Goal: Download file/media

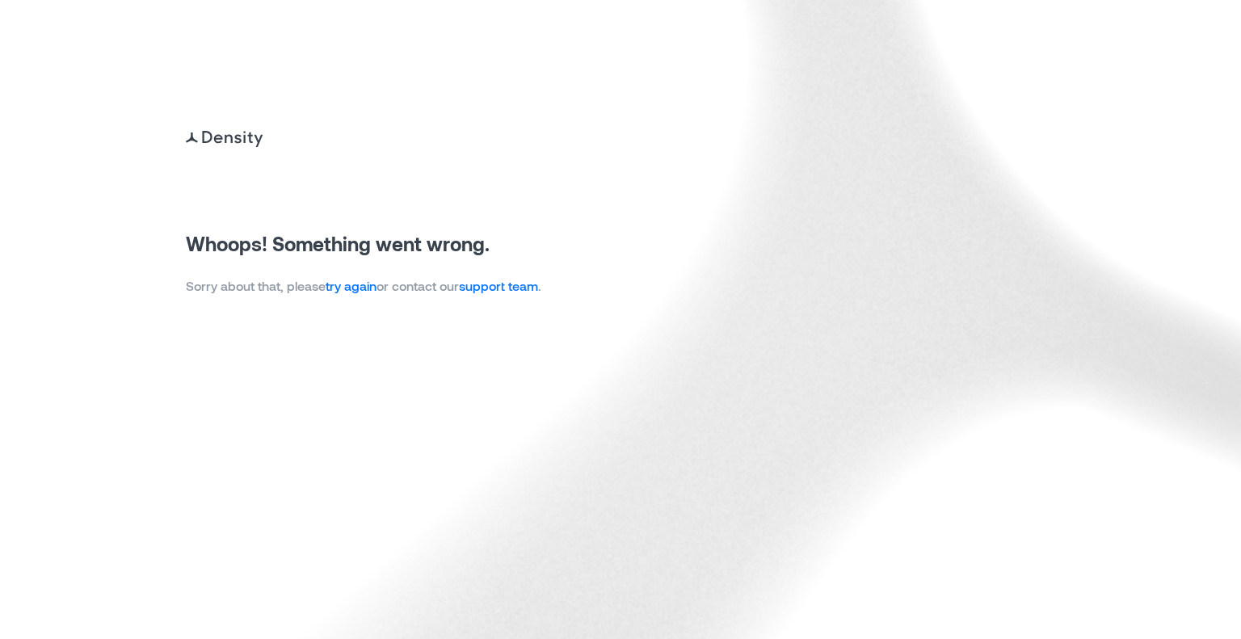
click at [359, 297] on img at bounding box center [620, 319] width 1241 height 639
click at [360, 286] on link "try again" at bounding box center [351, 285] width 51 height 15
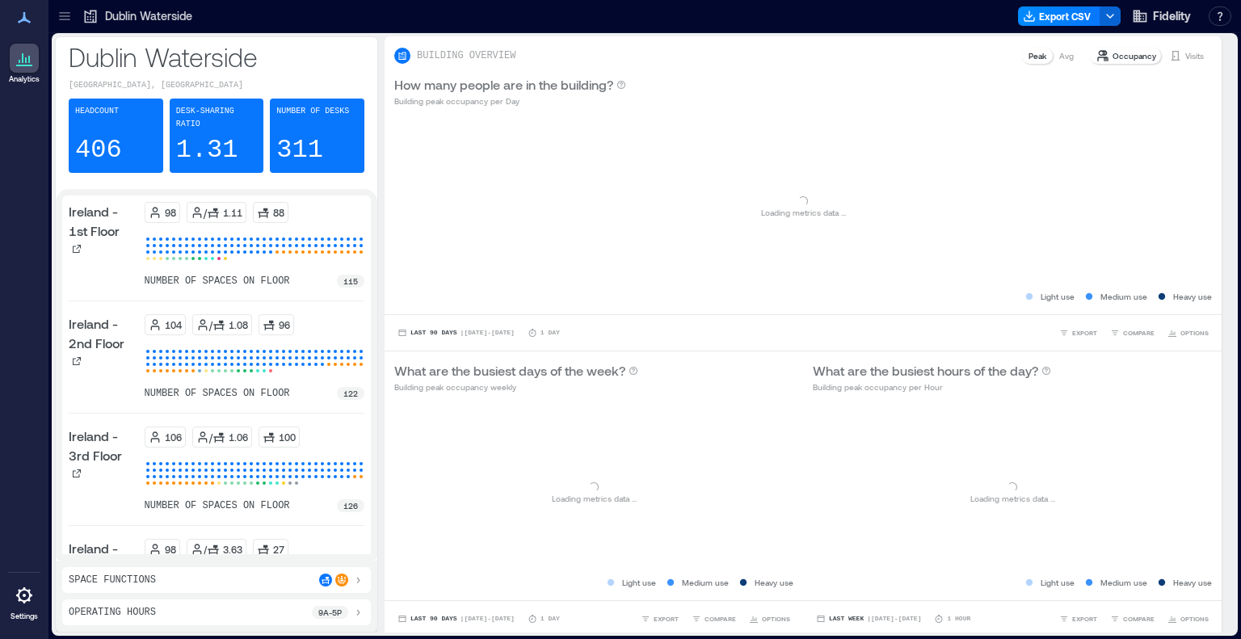
click at [53, 25] on div at bounding box center [65, 16] width 26 height 26
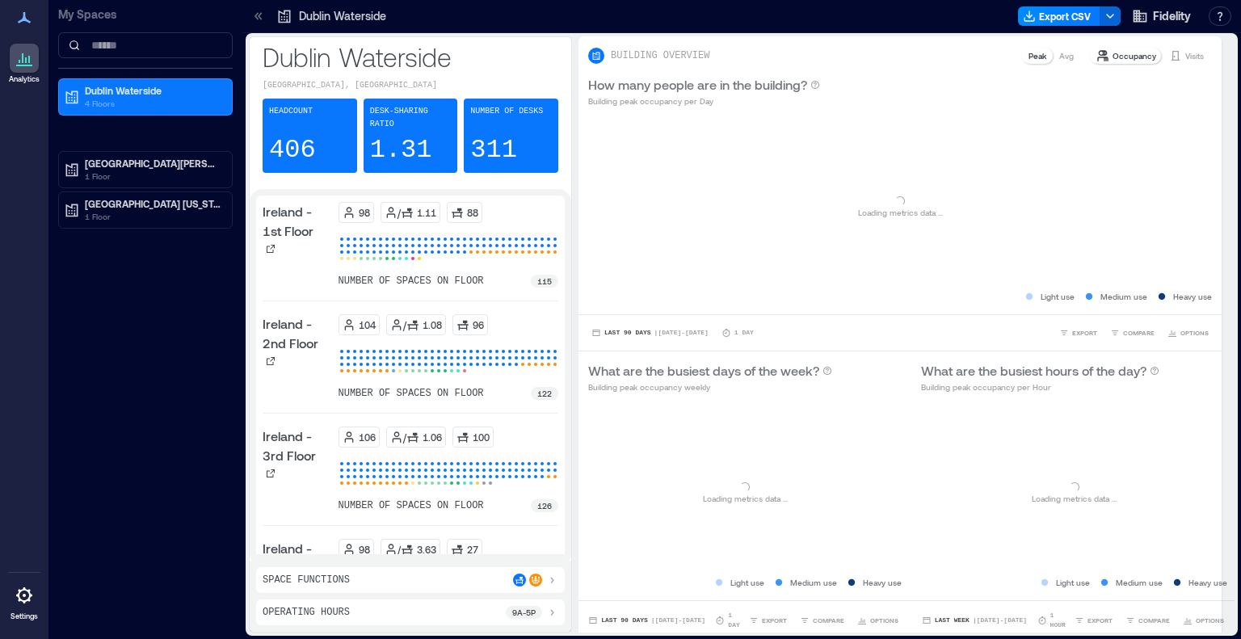
click at [70, 22] on p "My Spaces" at bounding box center [145, 14] width 175 height 16
click at [114, 221] on p "1 Floor" at bounding box center [153, 216] width 136 height 13
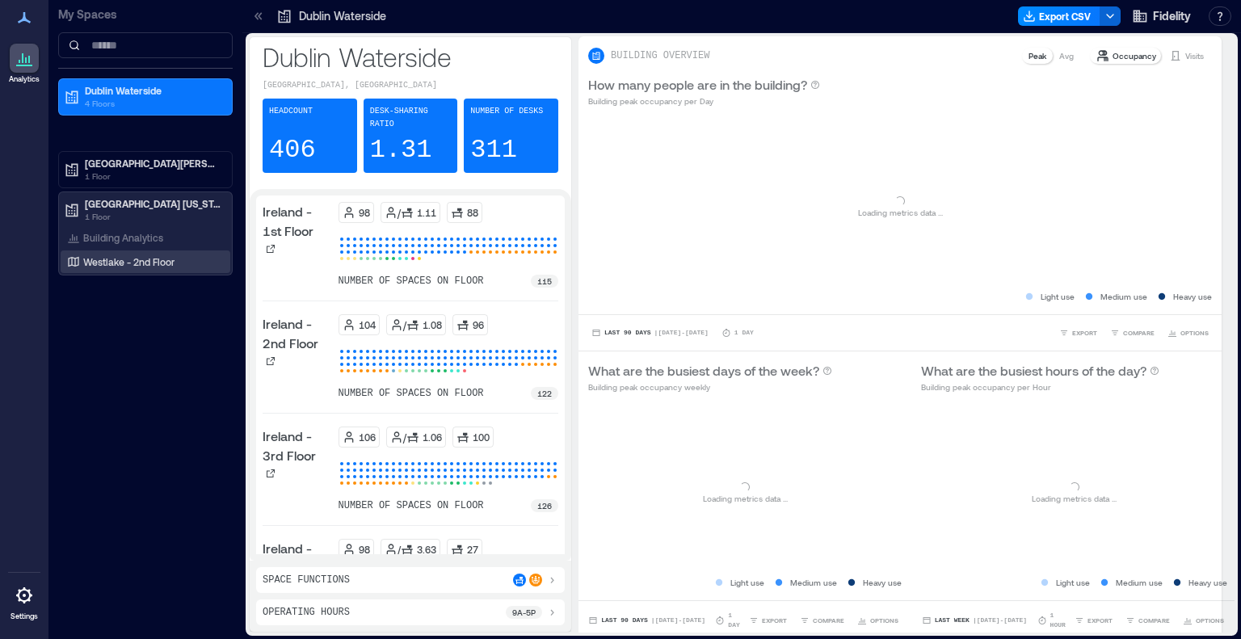
click at [116, 260] on p "Westlake - 2nd Floor" at bounding box center [128, 261] width 91 height 13
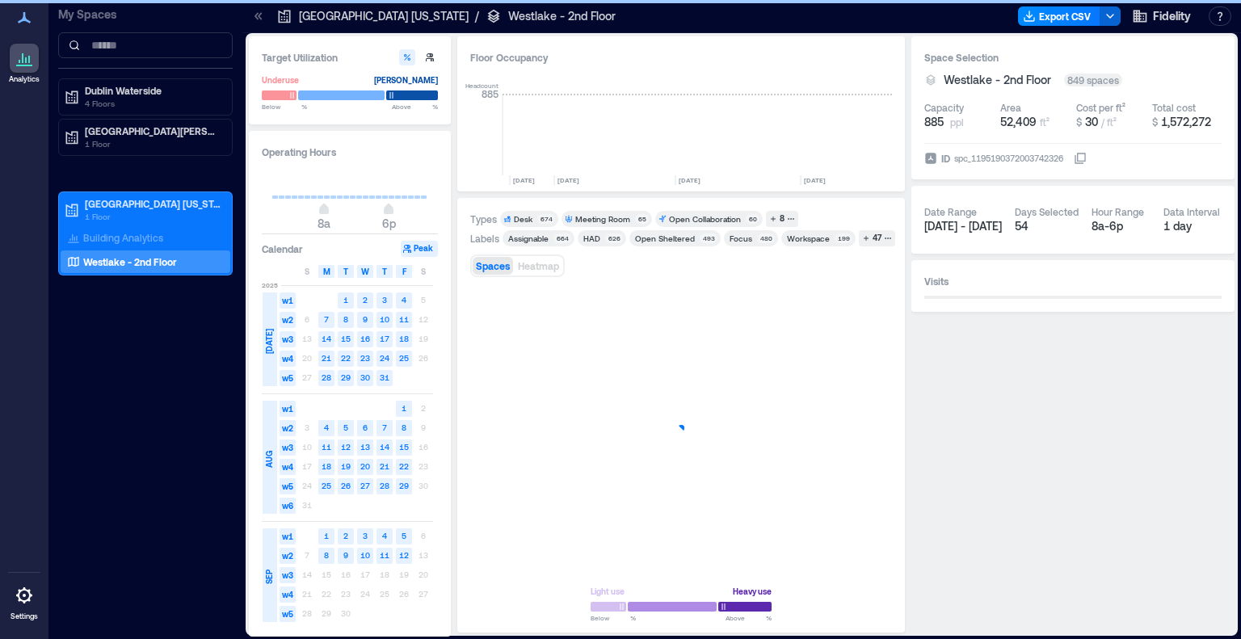
scroll to position [0, 2675]
click at [870, 242] on div "47" at bounding box center [877, 238] width 14 height 15
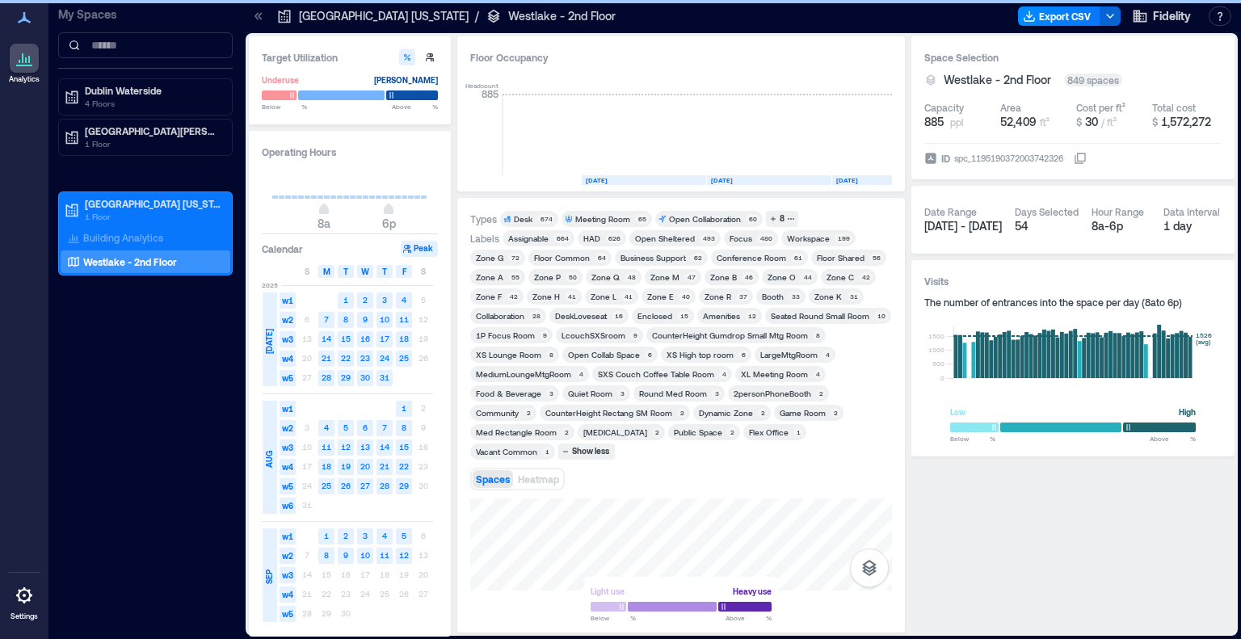
click at [720, 276] on div "Zone B" at bounding box center [723, 277] width 27 height 11
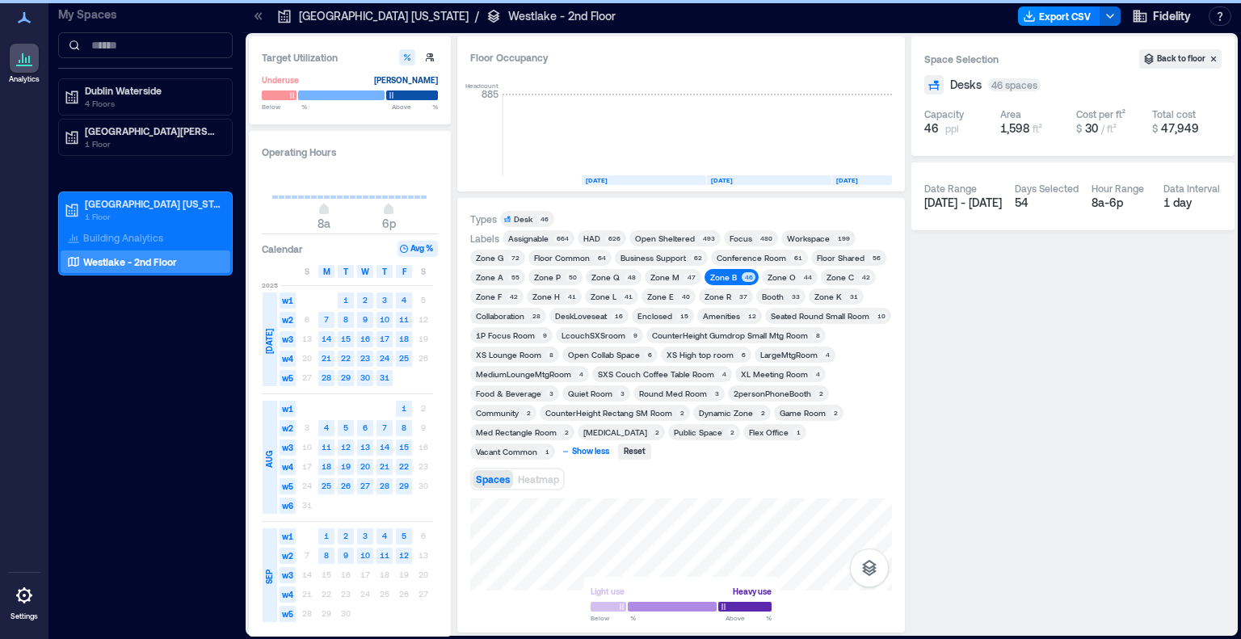
click at [612, 445] on div "Show less" at bounding box center [591, 452] width 42 height 15
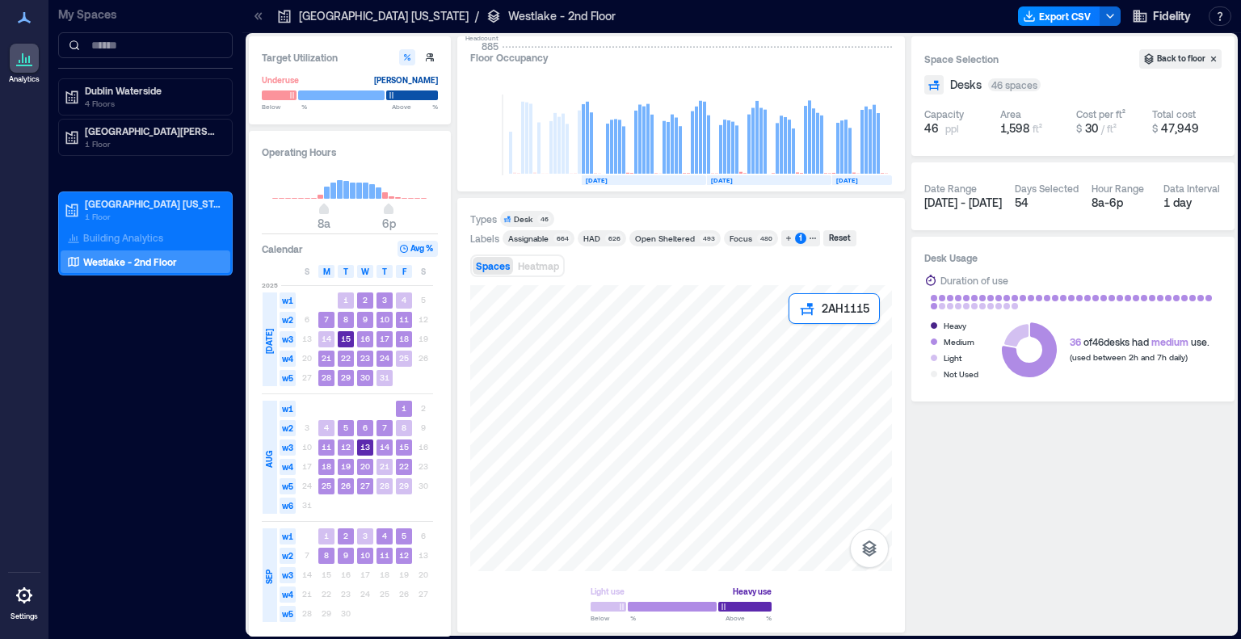
click at [792, 330] on div at bounding box center [681, 428] width 422 height 286
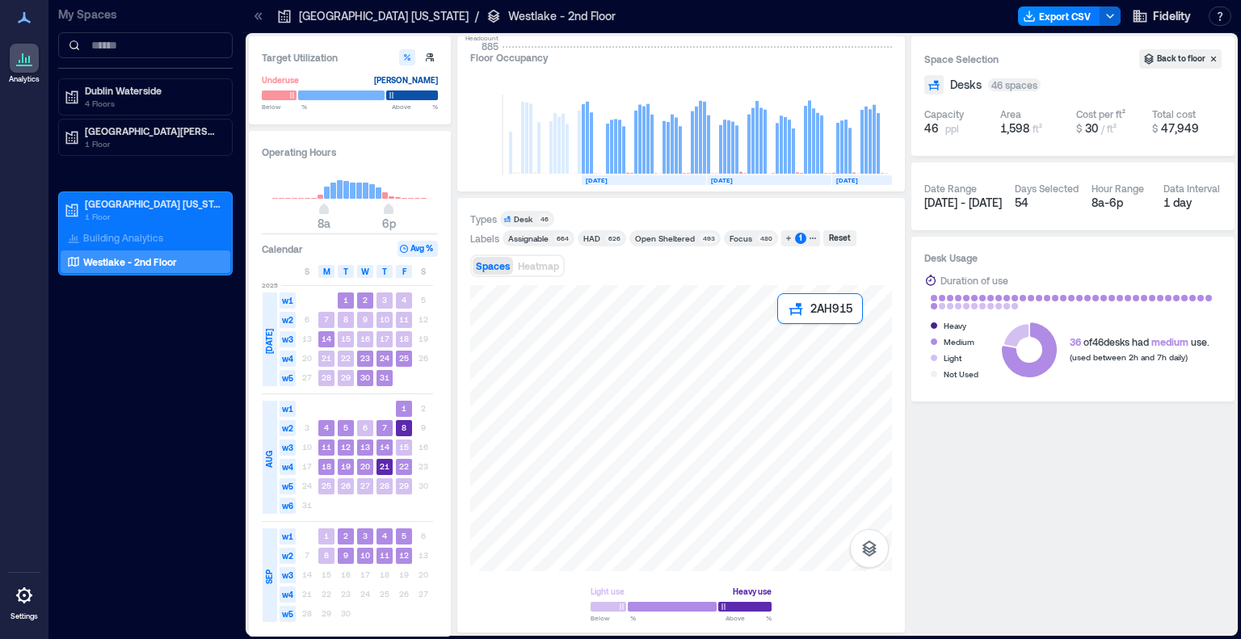
click at [783, 330] on div at bounding box center [681, 428] width 422 height 286
click at [783, 343] on div at bounding box center [681, 428] width 422 height 286
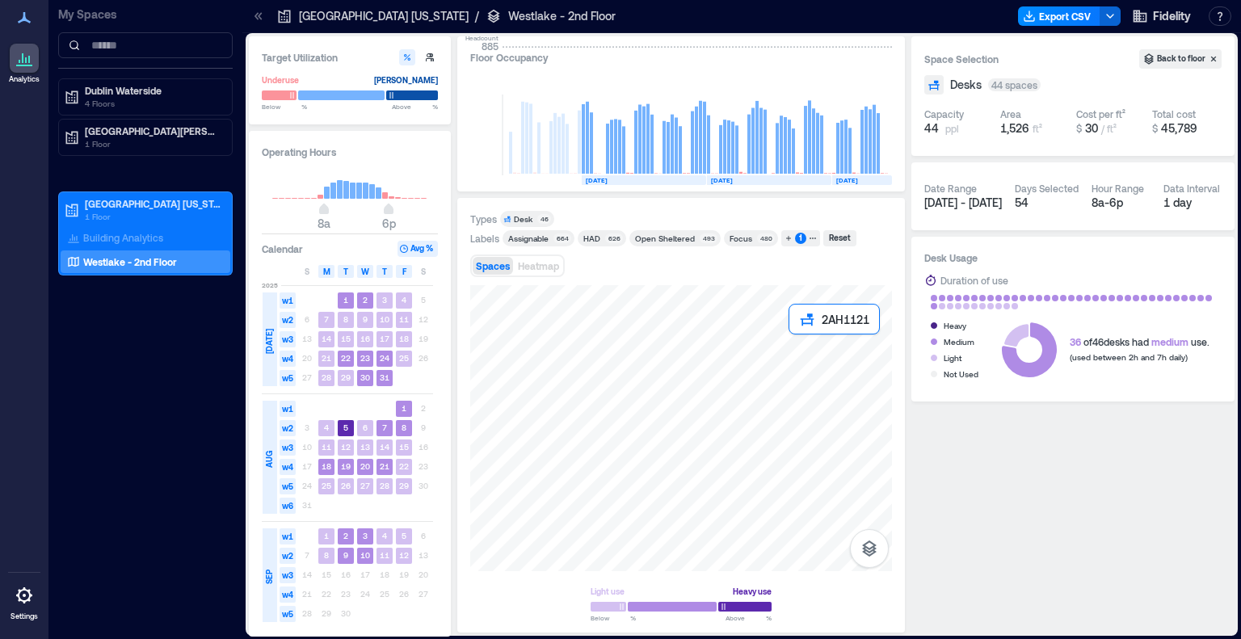
click at [791, 343] on div at bounding box center [681, 428] width 422 height 286
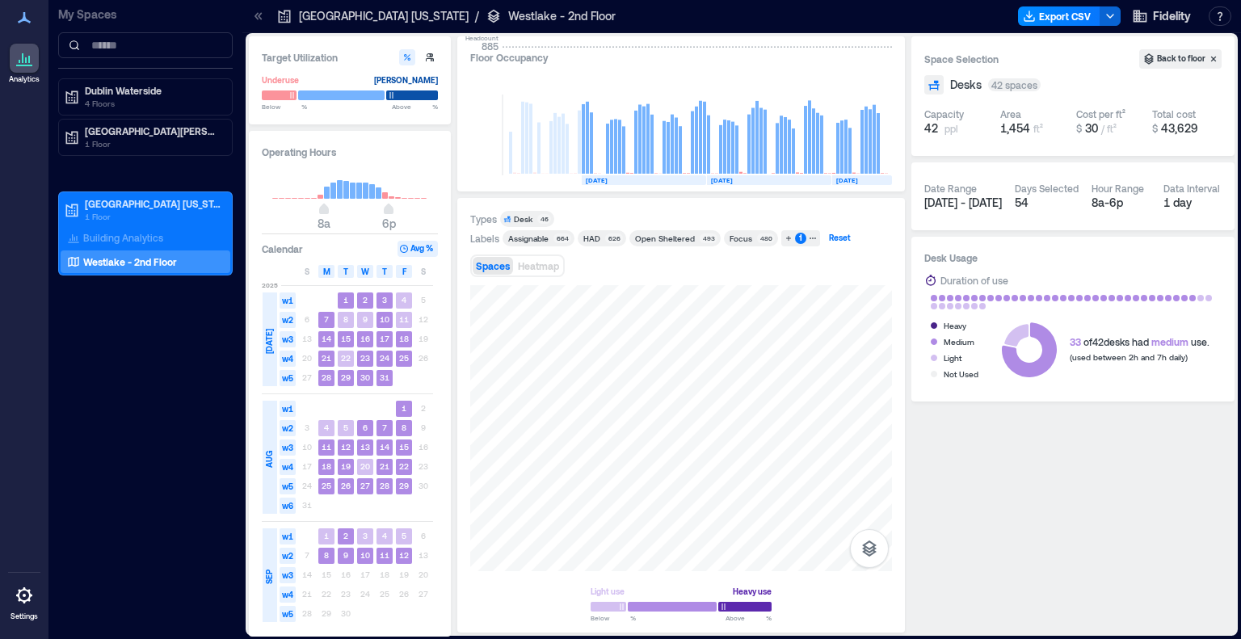
click at [832, 234] on div "Reset" at bounding box center [840, 238] width 27 height 15
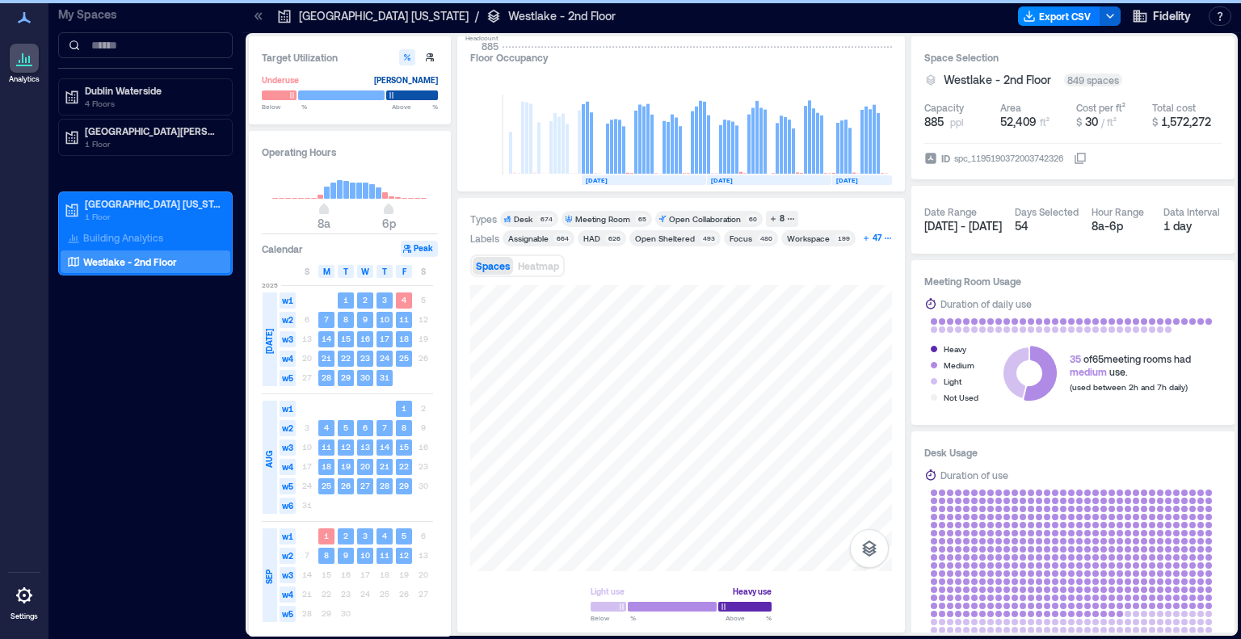
click at [863, 234] on icon "button" at bounding box center [866, 238] width 8 height 8
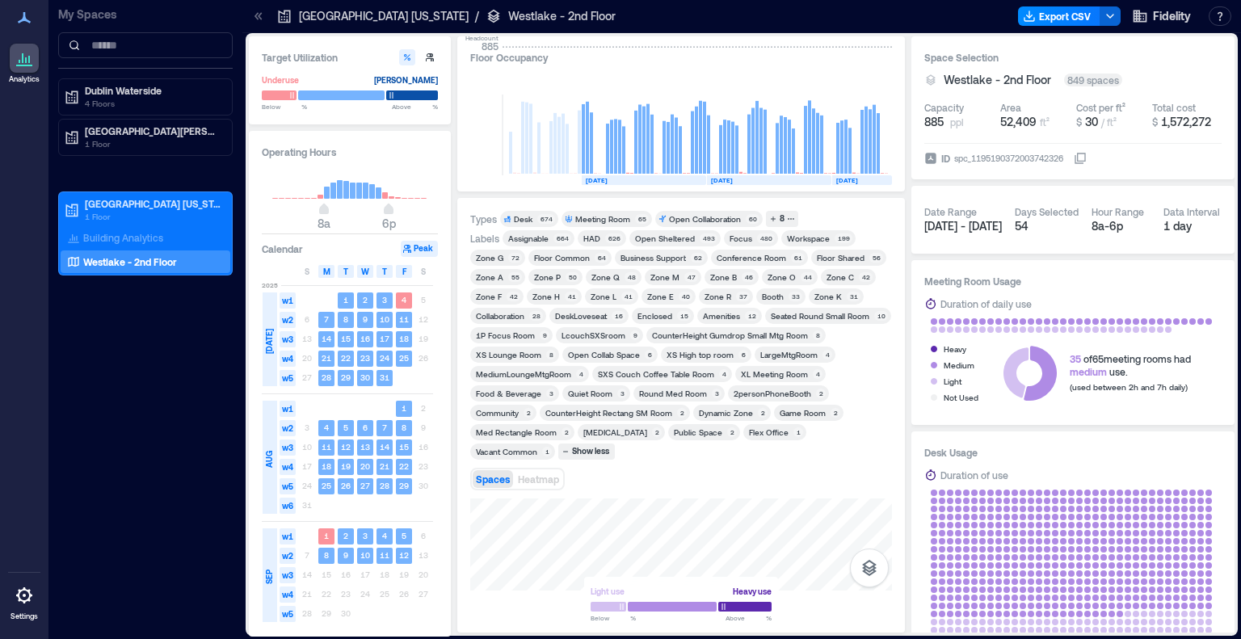
click at [508, 279] on div "55" at bounding box center [515, 277] width 14 height 10
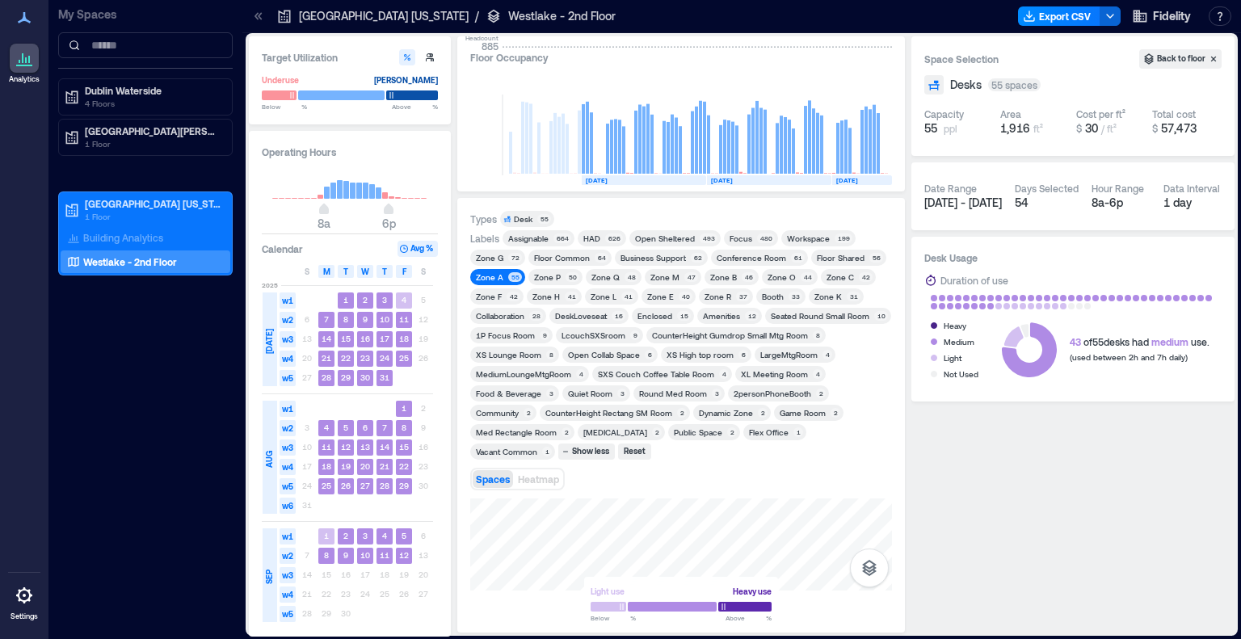
click at [592, 276] on div "Zone Q" at bounding box center [606, 277] width 28 height 11
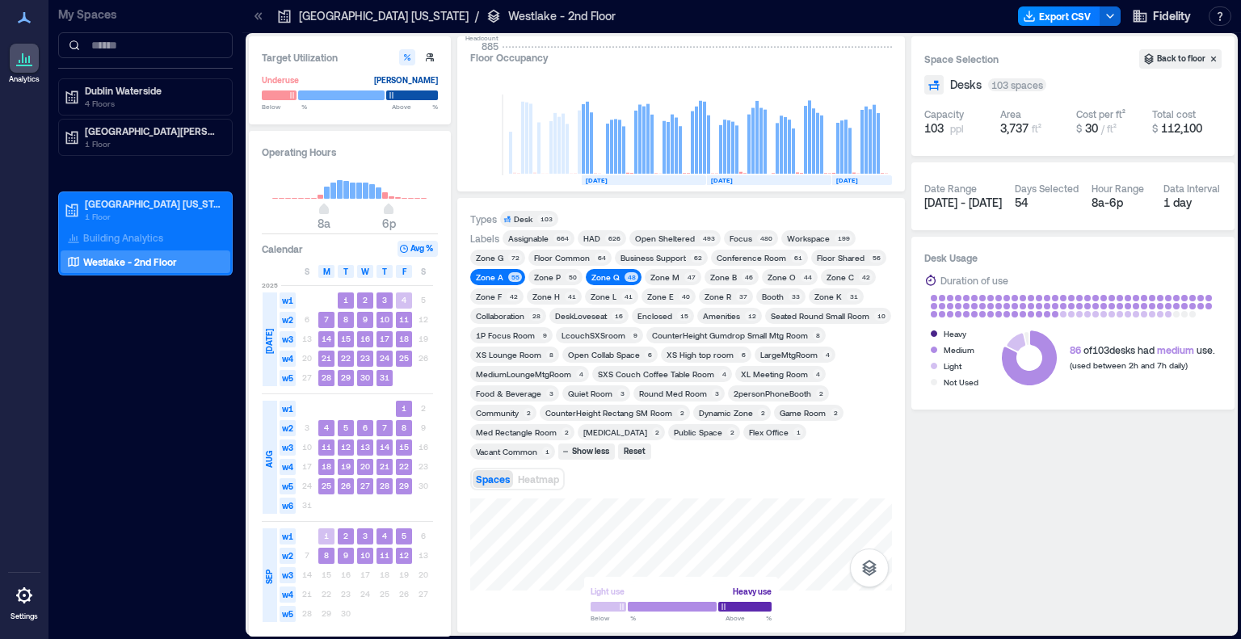
click at [497, 284] on div "Zone A 55" at bounding box center [497, 277] width 55 height 16
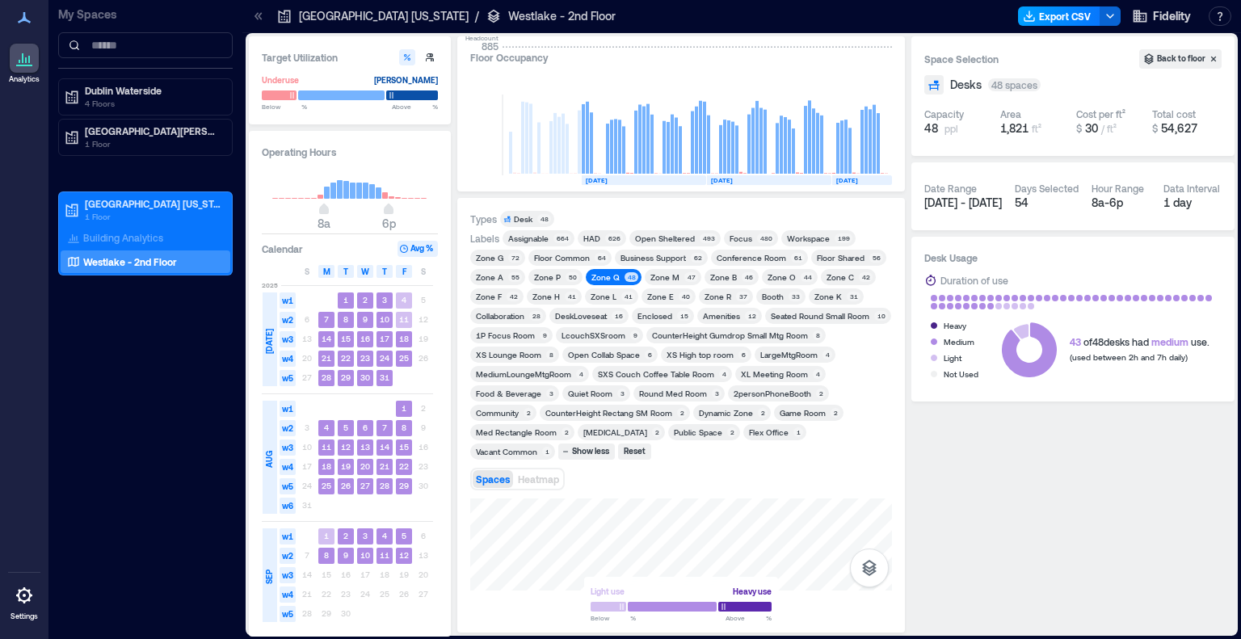
click at [1083, 13] on button "Export CSV" at bounding box center [1059, 15] width 82 height 19
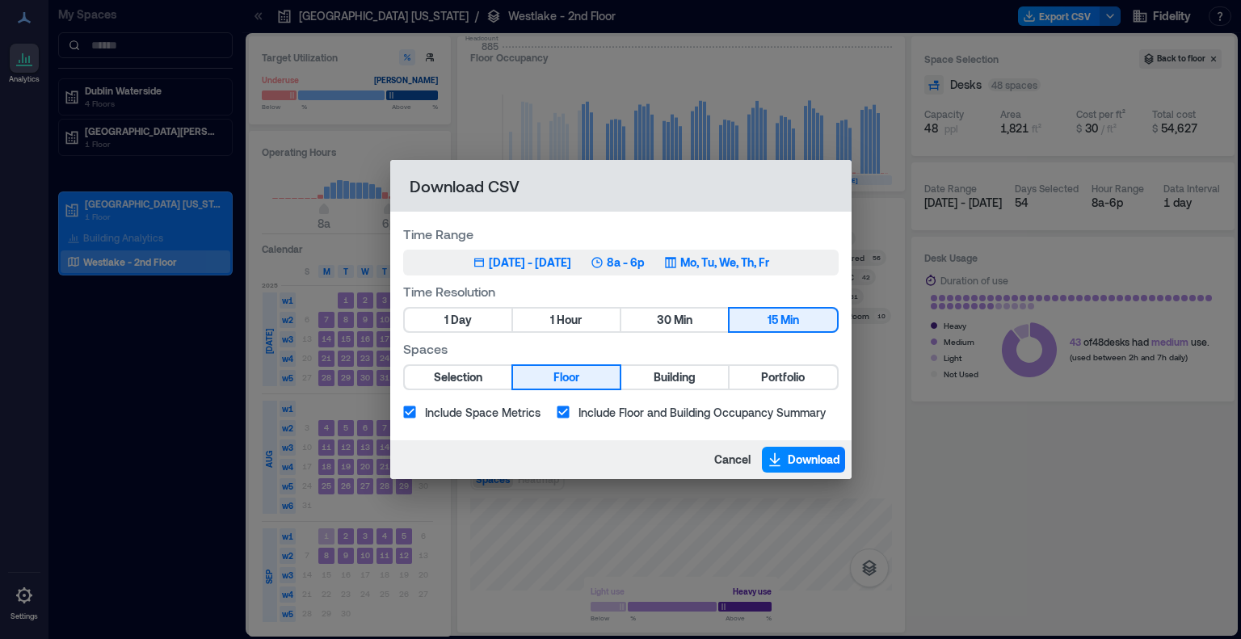
click at [500, 261] on div "Jul 1, 2025 - Sep 12, 2025" at bounding box center [530, 263] width 82 height 16
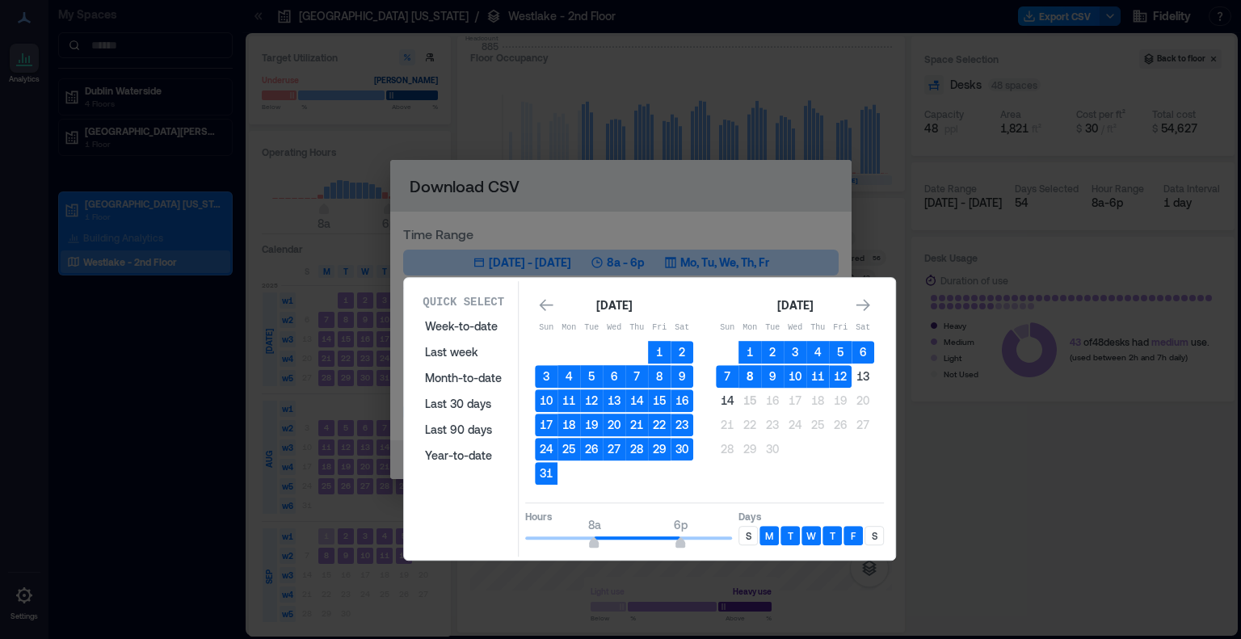
click at [747, 376] on button "8" at bounding box center [750, 376] width 23 height 23
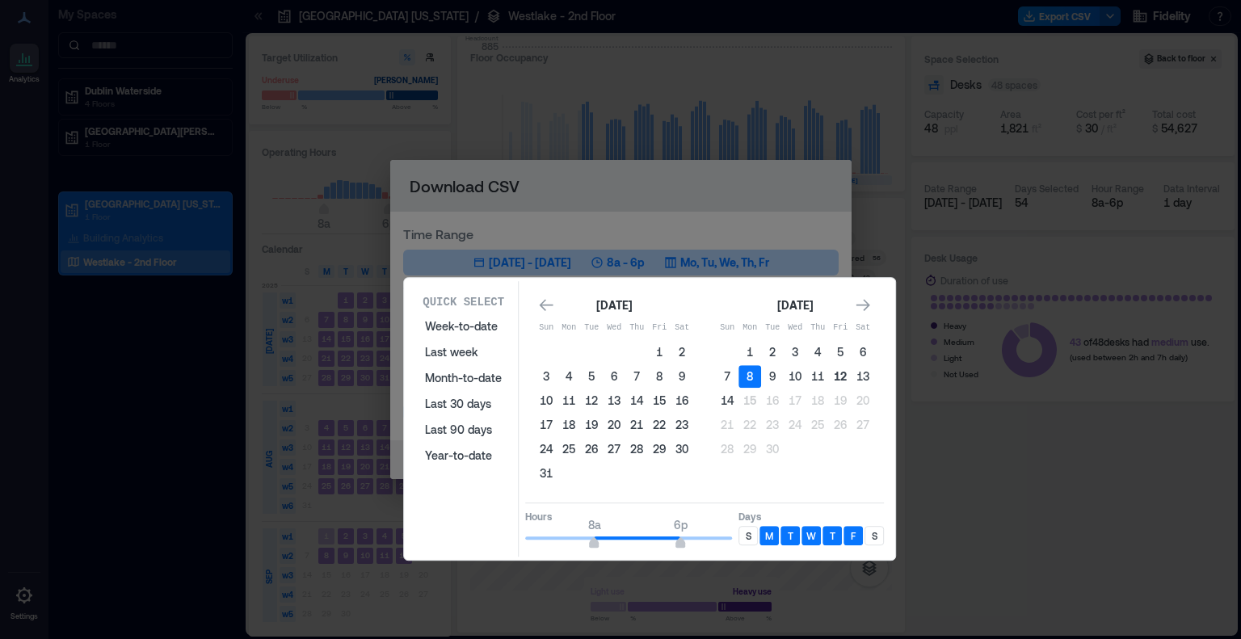
click at [837, 376] on button "12" at bounding box center [840, 376] width 23 height 23
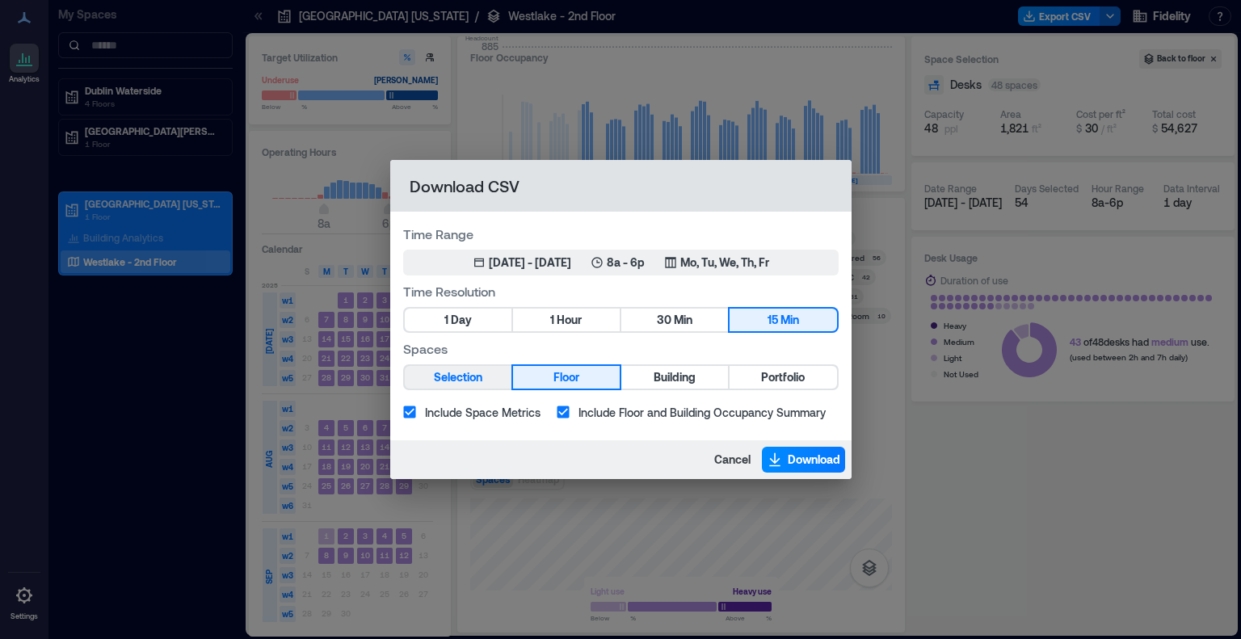
click at [459, 377] on span "Selection" at bounding box center [458, 378] width 48 height 20
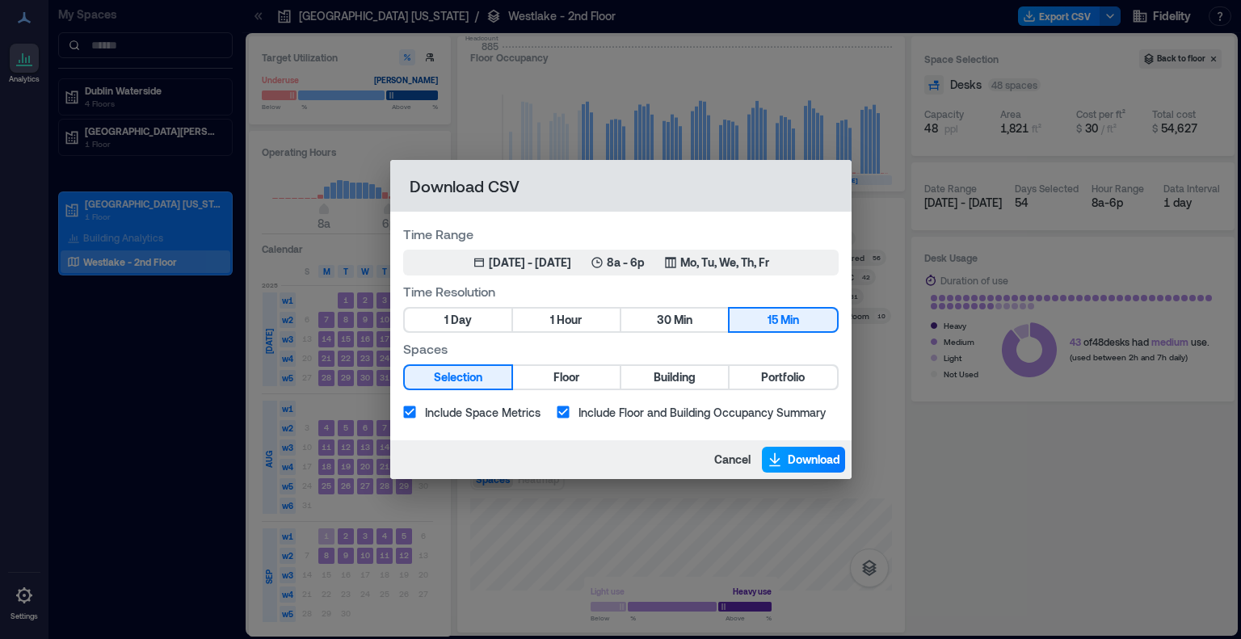
click at [801, 459] on span "Download" at bounding box center [814, 460] width 53 height 16
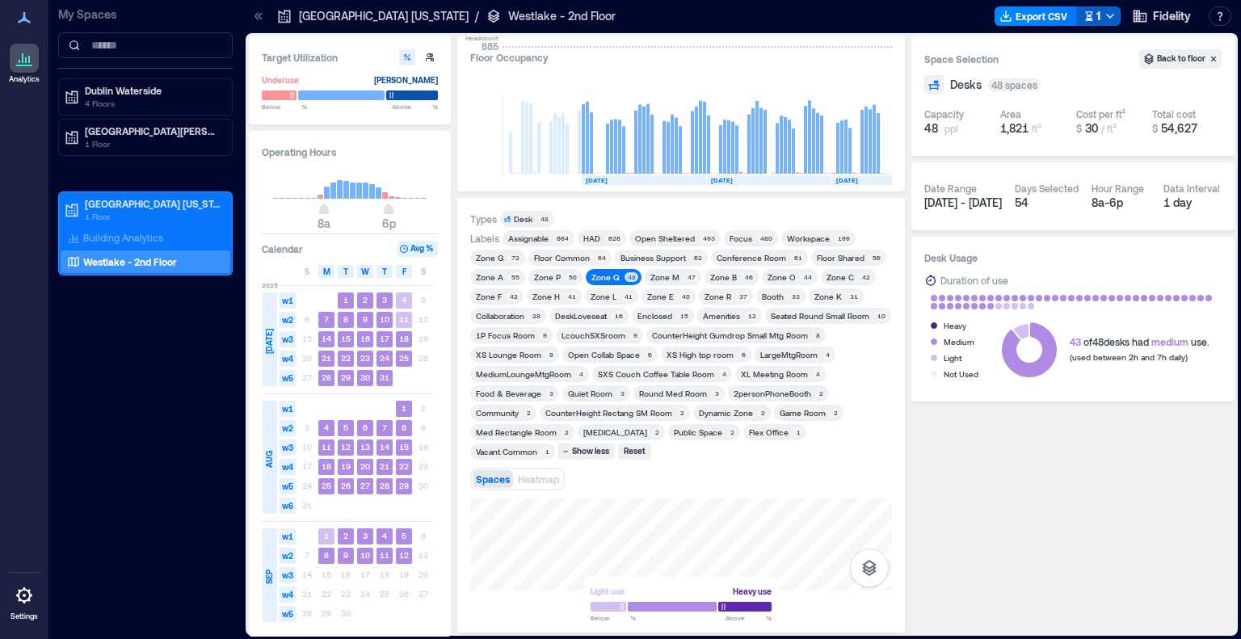
click at [1109, 13] on icon "button" at bounding box center [1110, 16] width 13 height 13
